Goal: Book appointment/travel/reservation

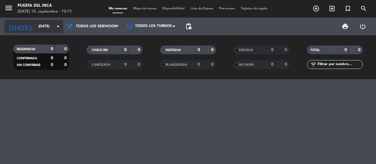
click at [45, 24] on input "[DATE]" at bounding box center [59, 26] width 47 height 10
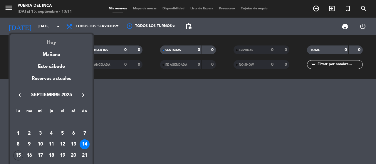
click at [49, 42] on div "Hoy" at bounding box center [51, 40] width 82 height 12
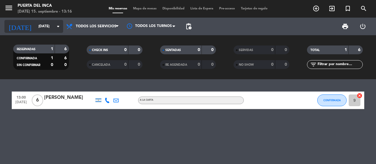
click at [49, 26] on input "[DATE]" at bounding box center [59, 26] width 47 height 10
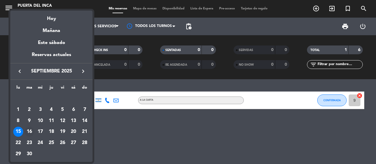
click at [30, 131] on div "16" at bounding box center [29, 132] width 10 height 10
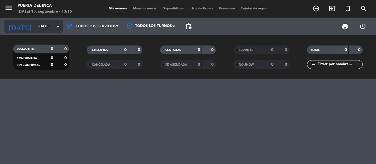
click at [56, 24] on icon "arrow_drop_down" at bounding box center [58, 26] width 7 height 7
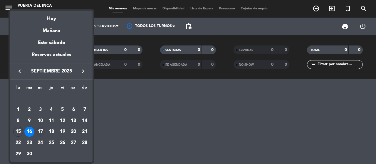
click at [40, 132] on div "17" at bounding box center [40, 132] width 10 height 10
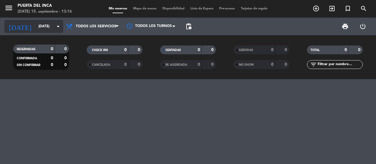
click at [53, 27] on input "[DATE]" at bounding box center [59, 26] width 47 height 10
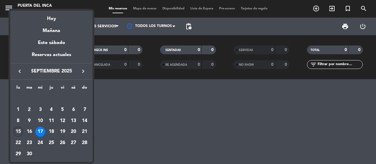
click at [21, 131] on div "15" at bounding box center [18, 132] width 10 height 10
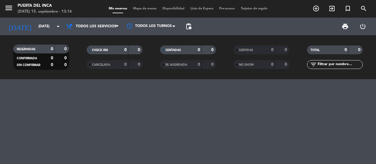
type input "[DATE]"
